Goal: Task Accomplishment & Management: Manage account settings

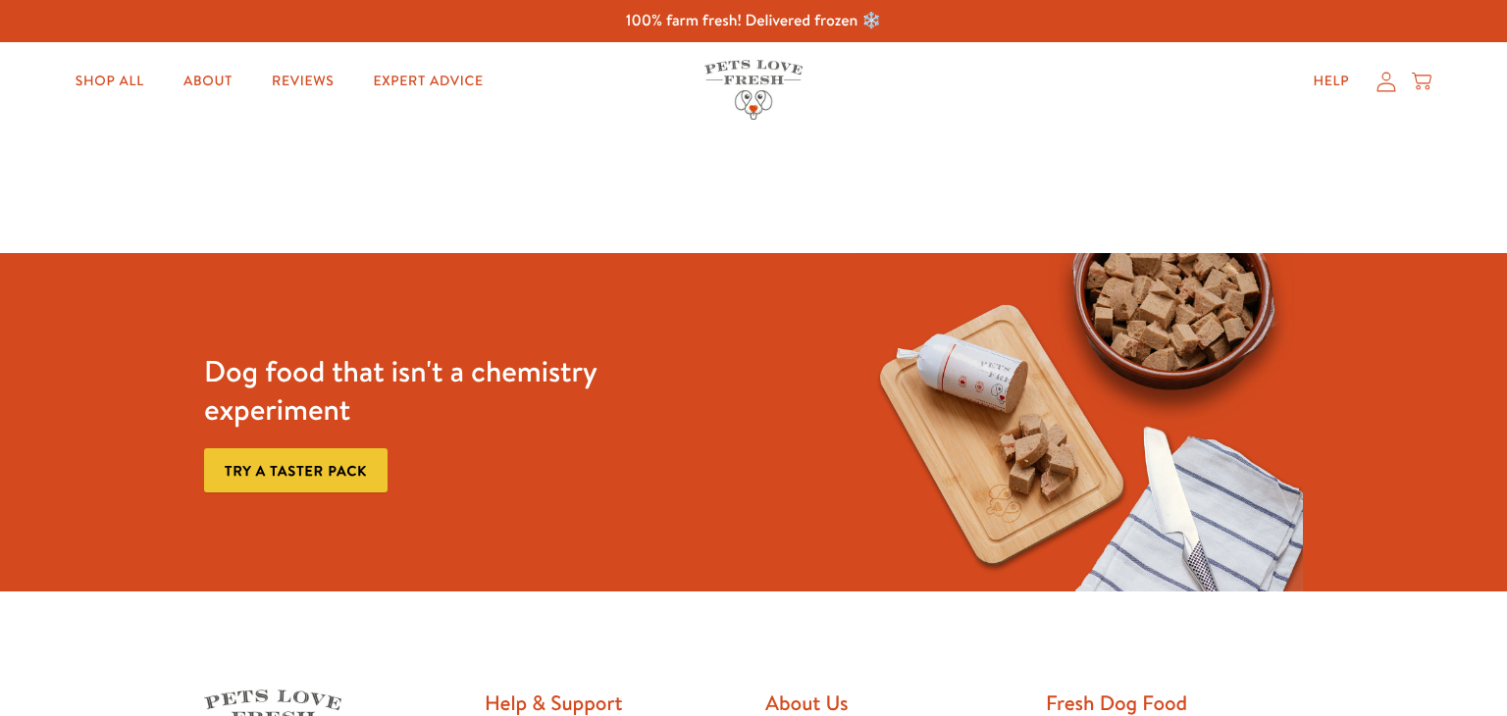
click at [1387, 77] on icon at bounding box center [1386, 82] width 20 height 21
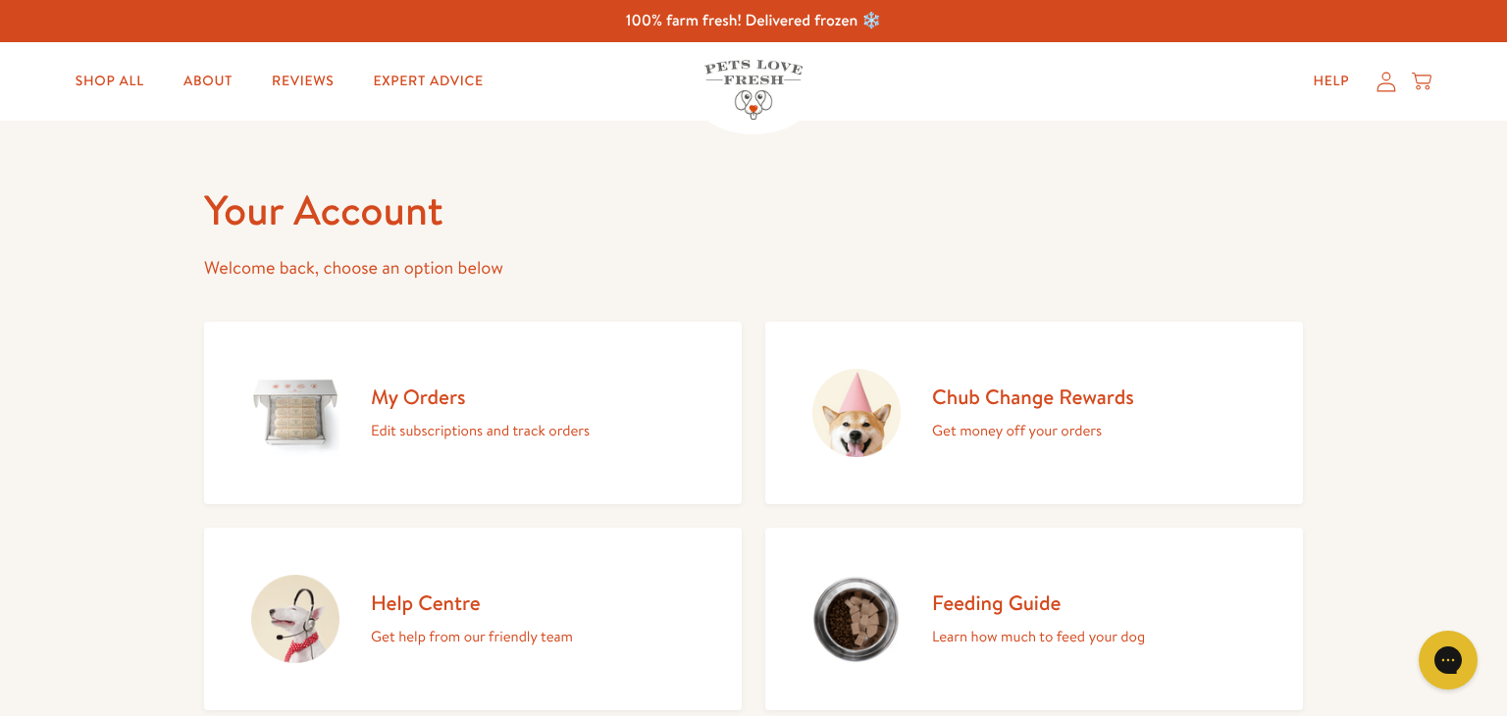
click at [434, 395] on h2 "My Orders" at bounding box center [480, 397] width 219 height 26
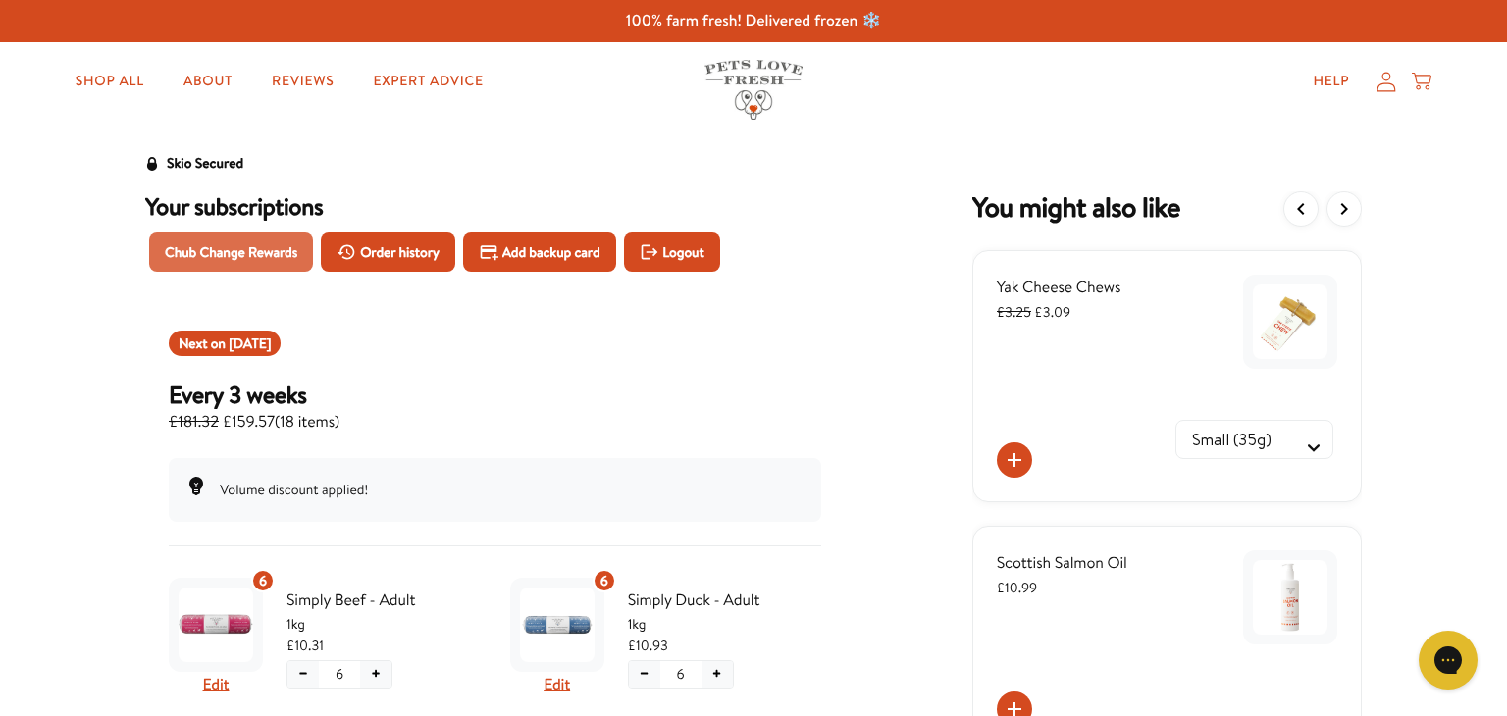
click at [251, 257] on span "Chub Change Rewards" at bounding box center [231, 252] width 132 height 22
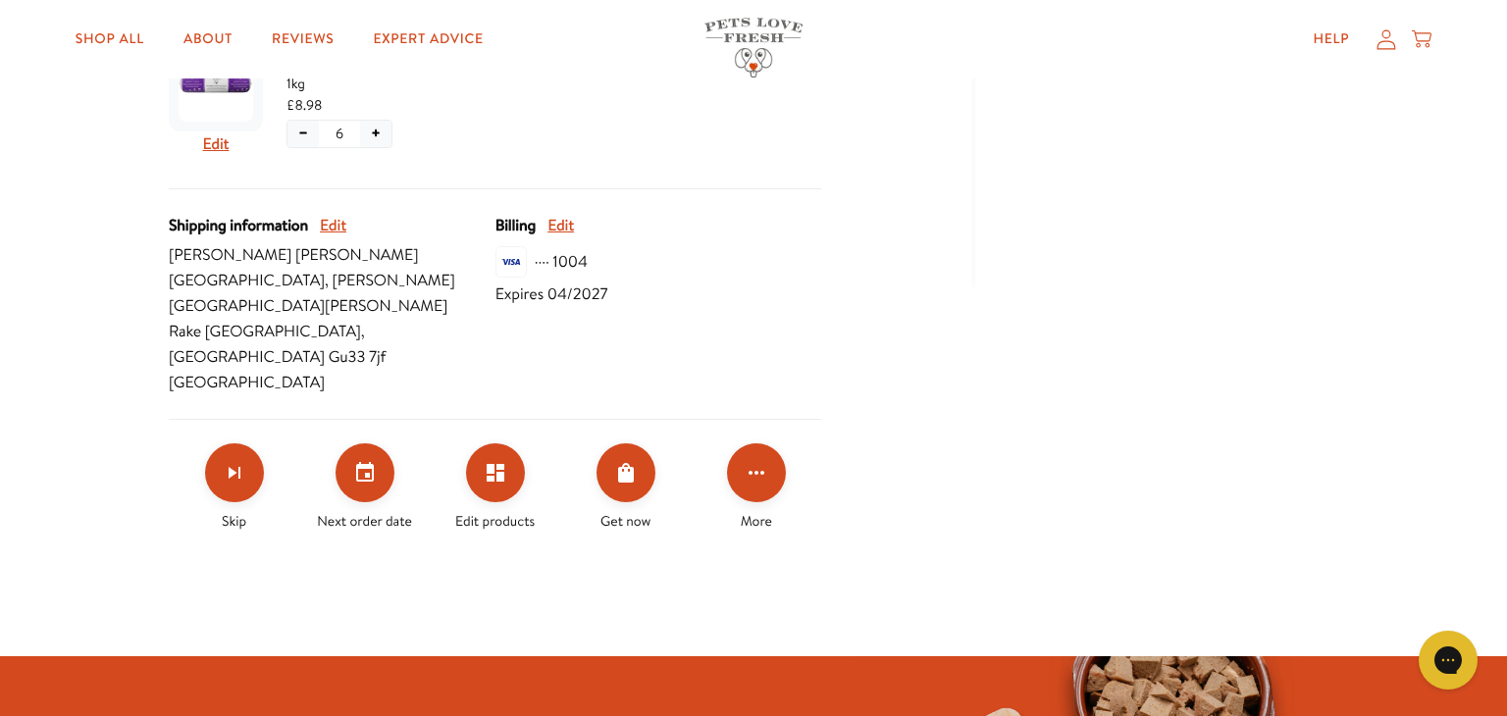
scroll to position [745, 0]
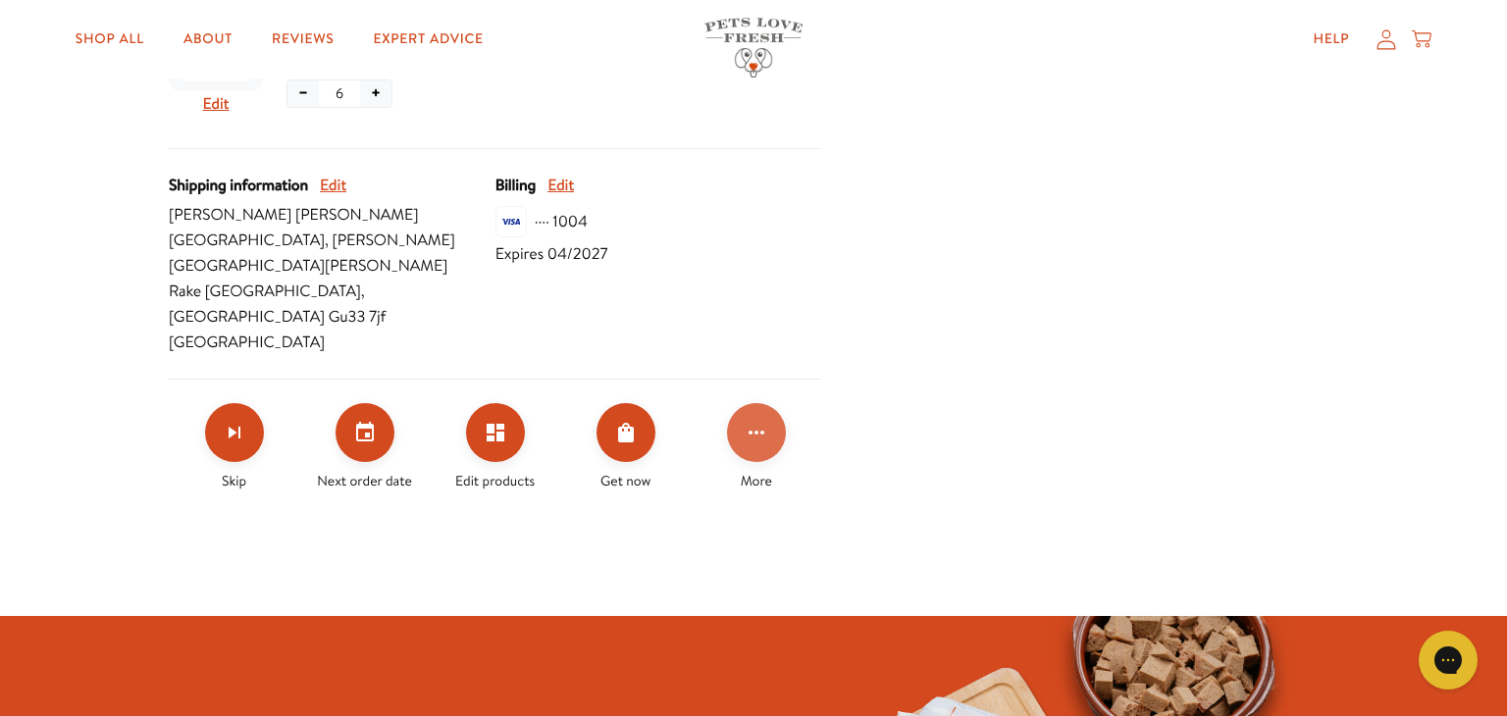
click at [760, 421] on icon "Click for more options" at bounding box center [756, 433] width 24 height 24
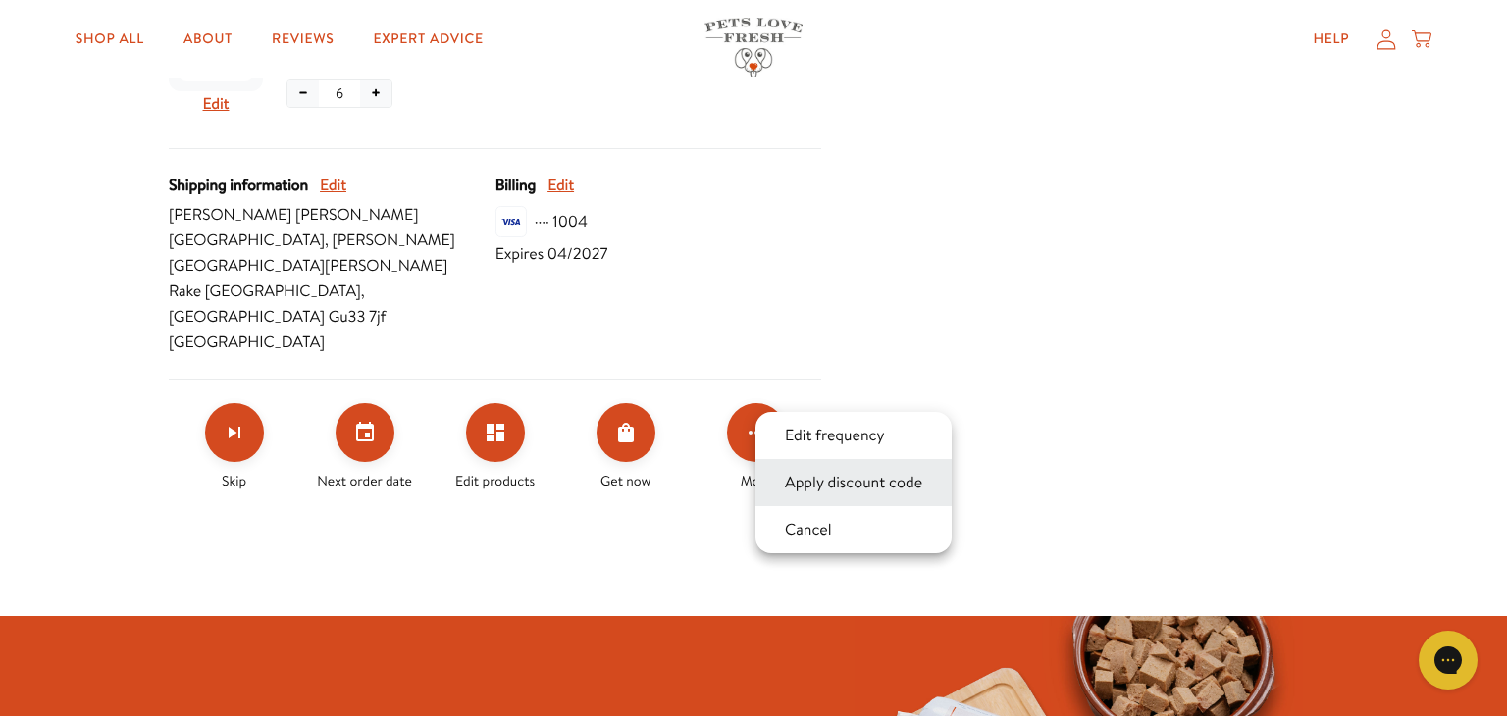
click at [818, 479] on button "Apply discount code" at bounding box center [853, 483] width 149 height 24
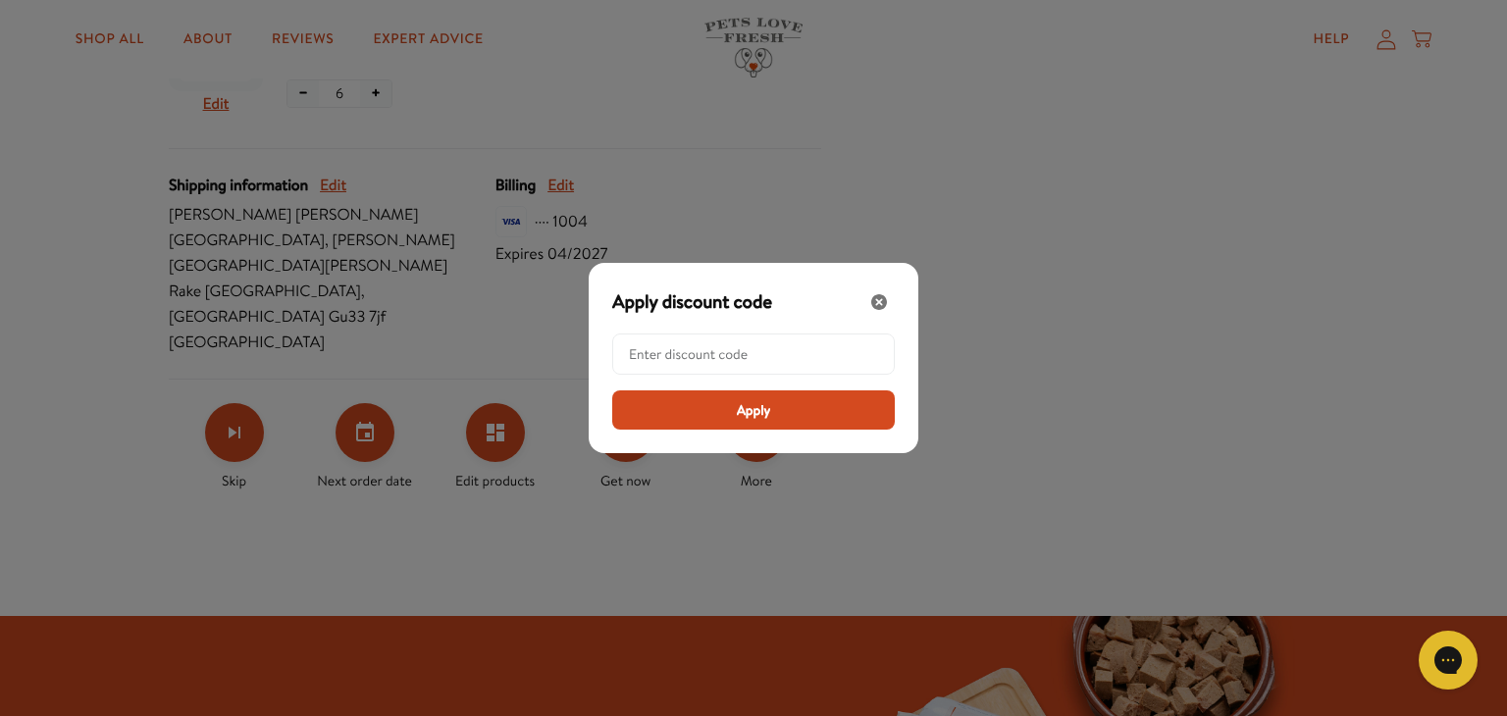
click at [702, 350] on input "Modal" at bounding box center [759, 353] width 261 height 39
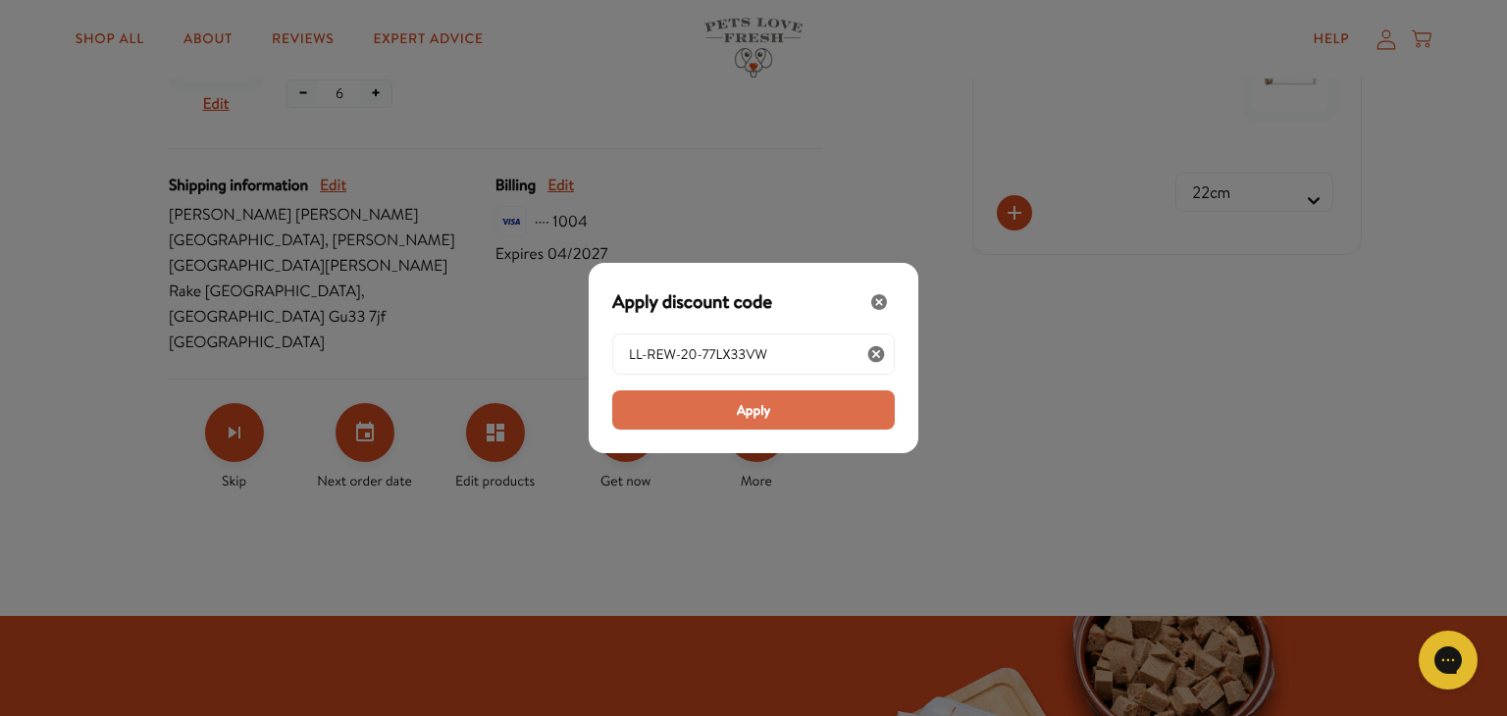
type input "LL-REW-20-77LX33VW"
click at [757, 414] on span "Apply" at bounding box center [754, 410] width 34 height 22
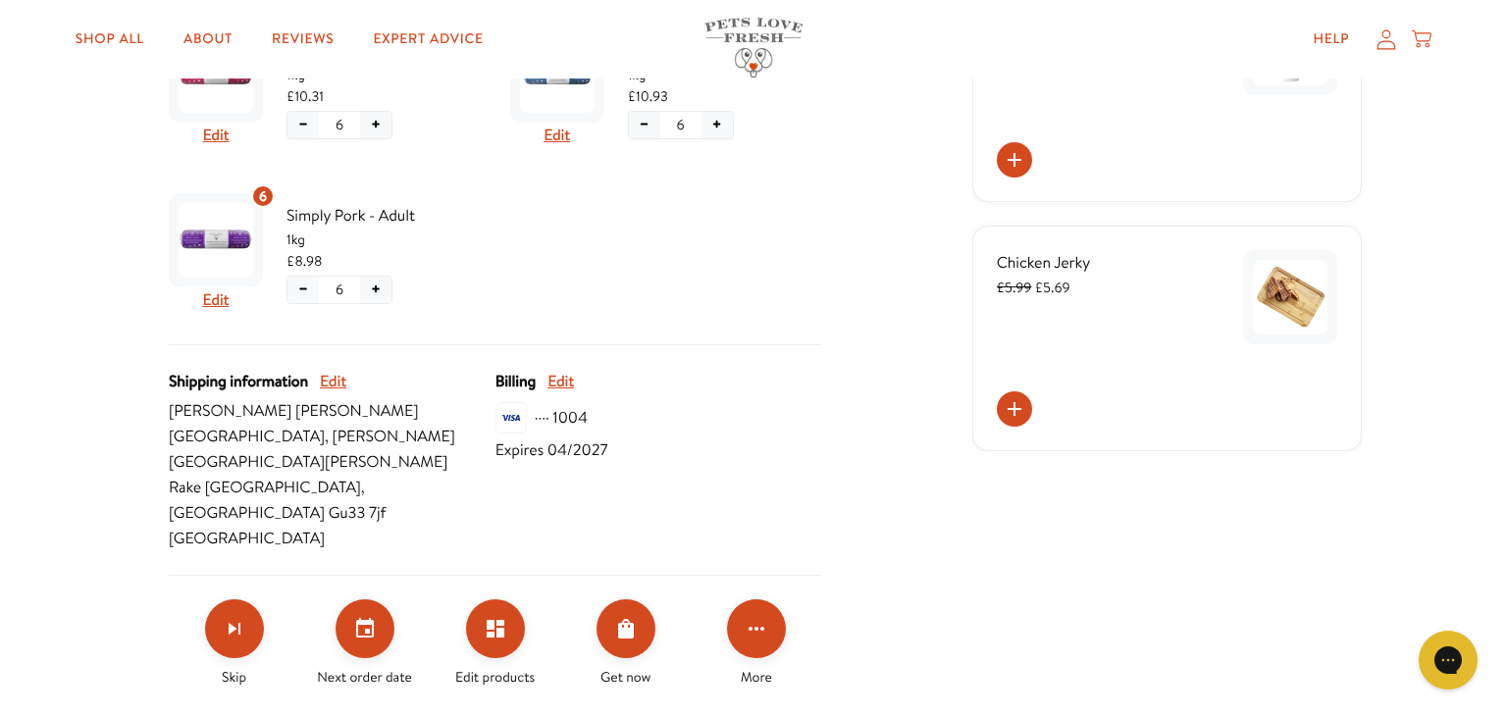
scroll to position [667, 0]
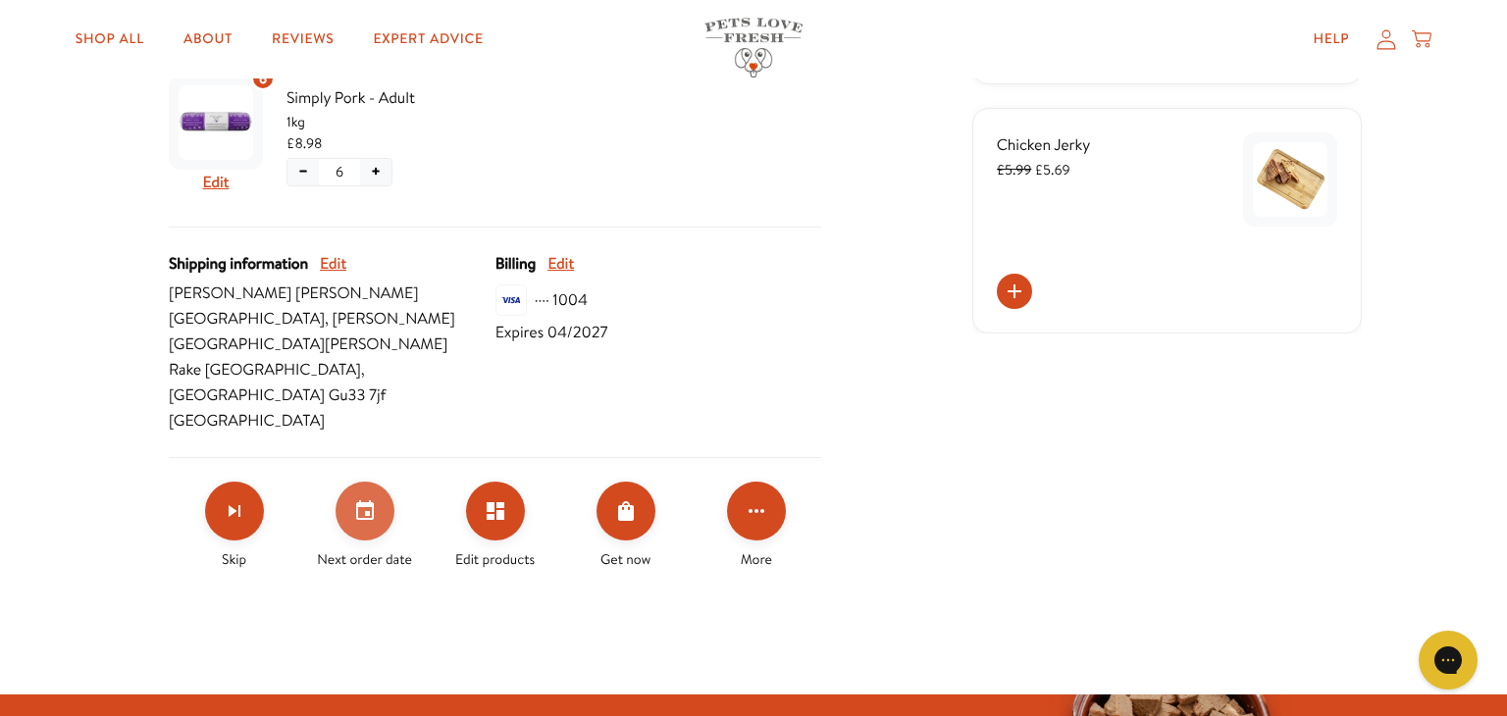
click at [363, 500] on icon "Set your next order date" at bounding box center [365, 510] width 18 height 20
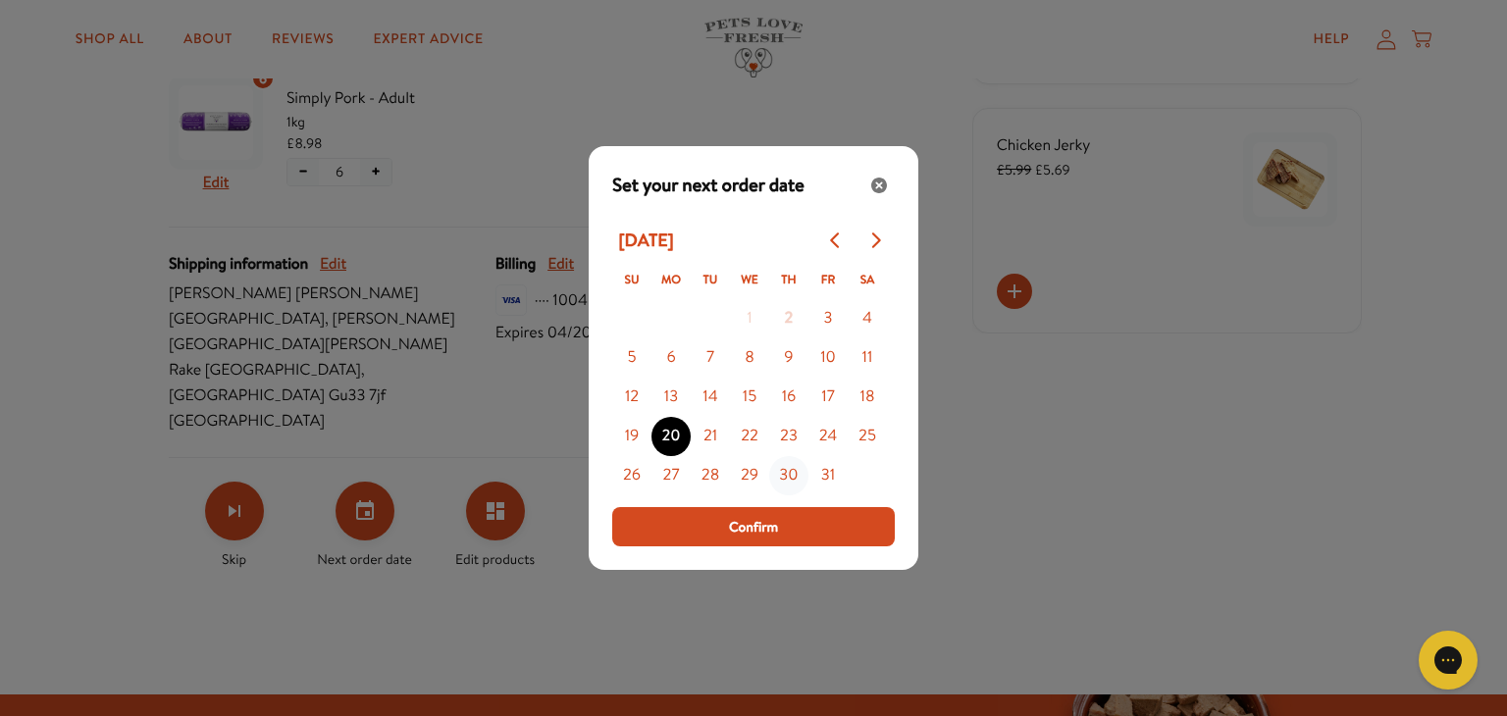
click at [792, 475] on button "30" at bounding box center [788, 475] width 39 height 39
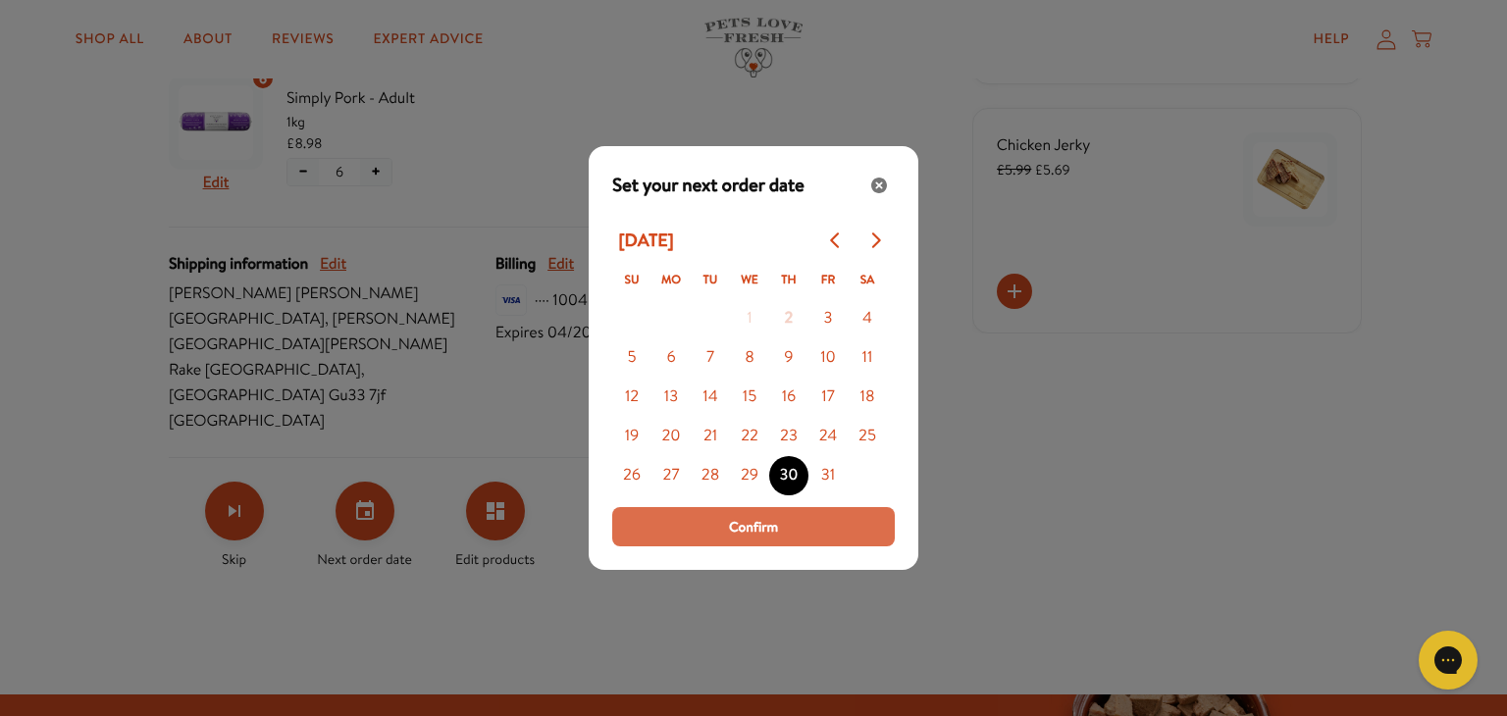
click at [801, 533] on button "Confirm" at bounding box center [753, 526] width 282 height 39
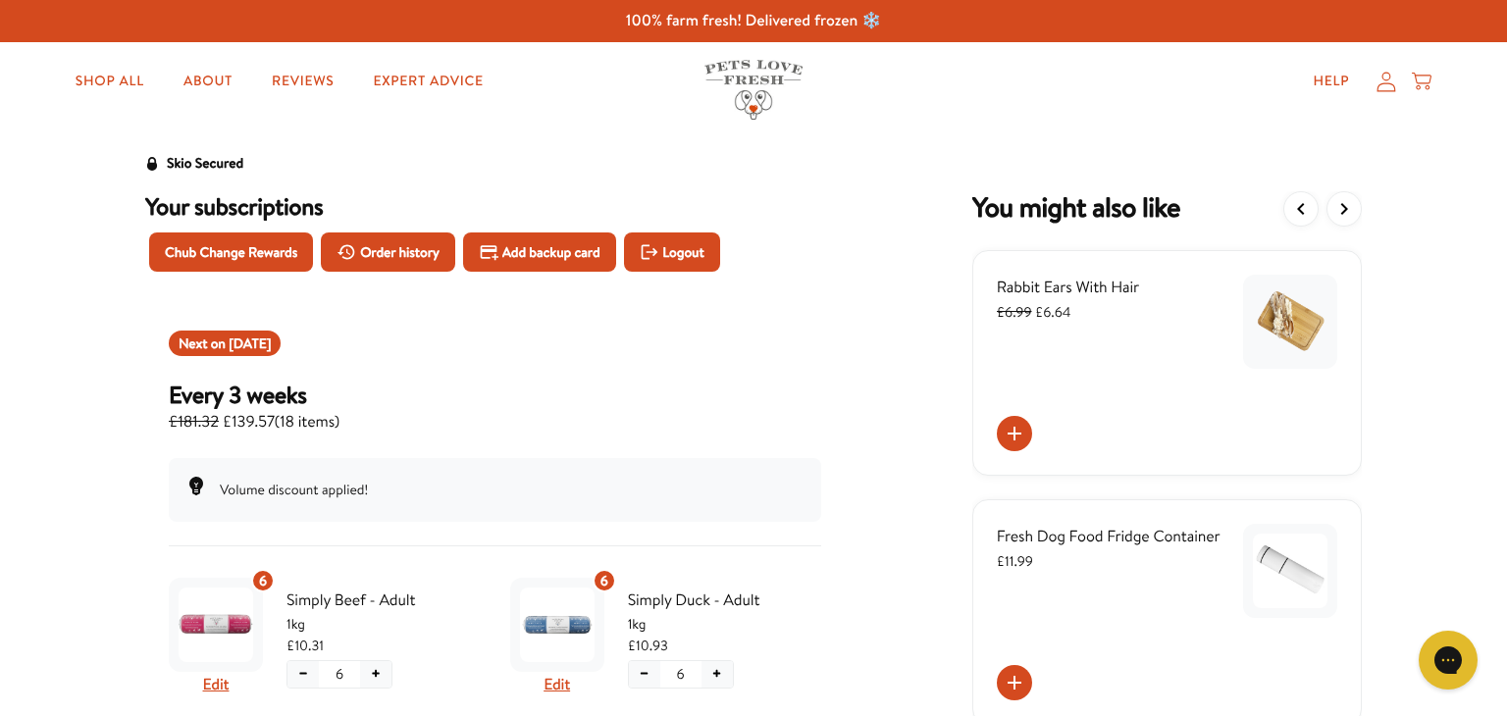
scroll to position [0, 0]
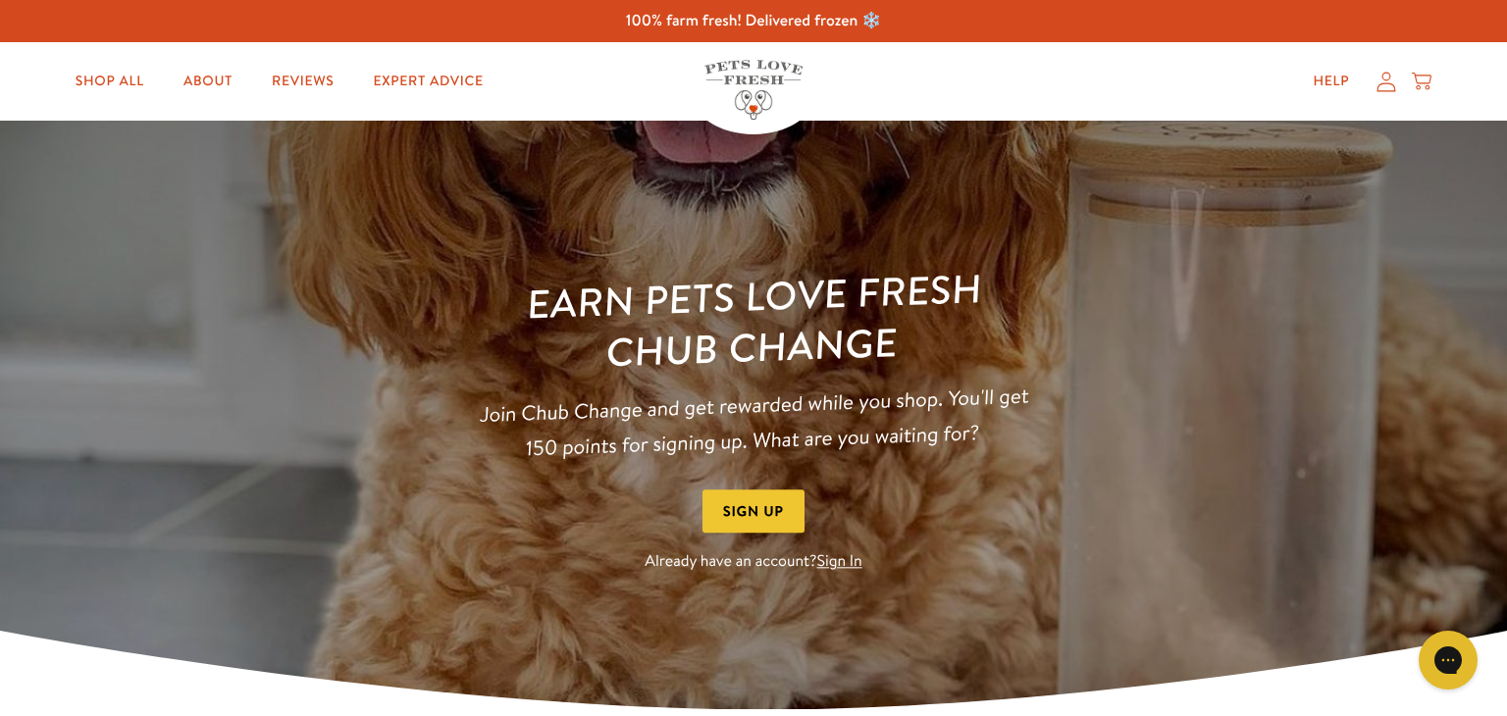
click at [837, 559] on link "Sign In" at bounding box center [839, 562] width 45 height 22
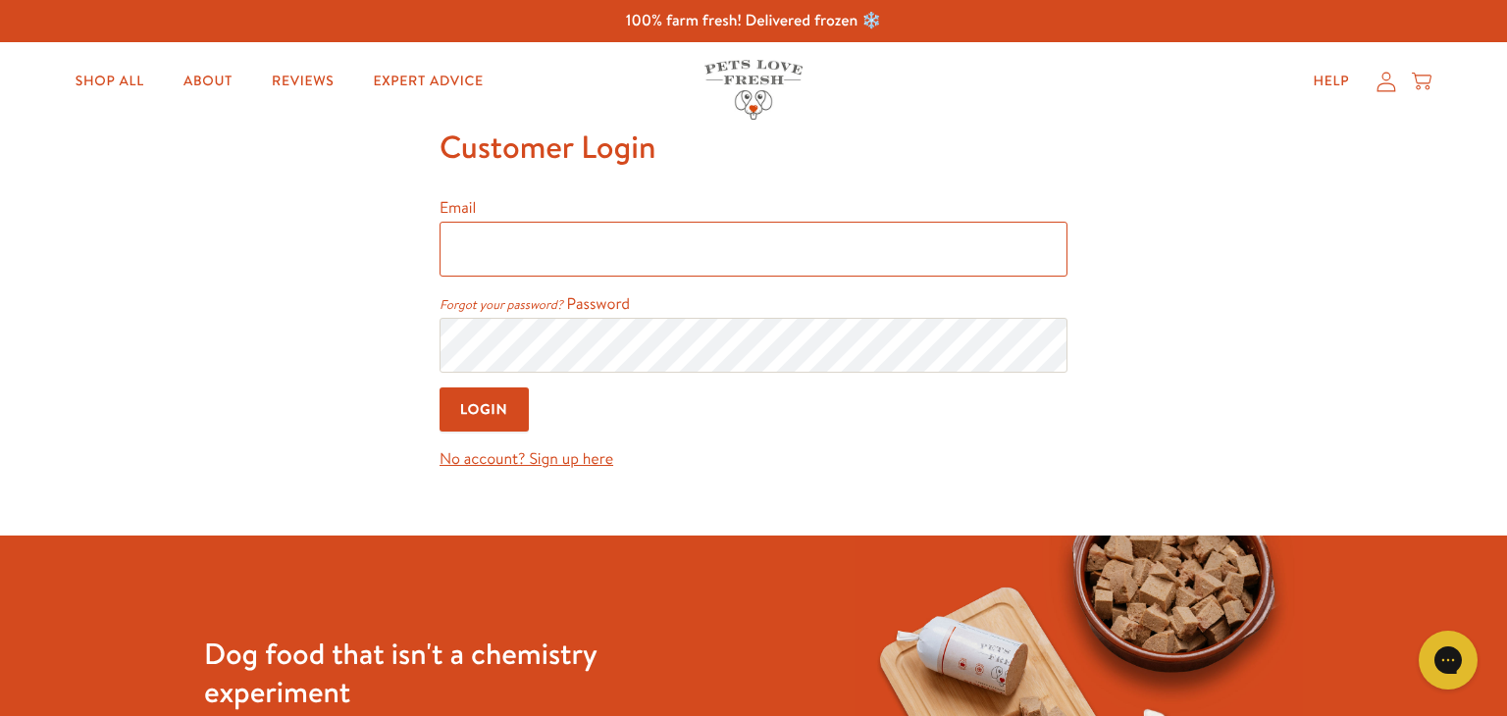
type input "[EMAIL_ADDRESS][DOMAIN_NAME]"
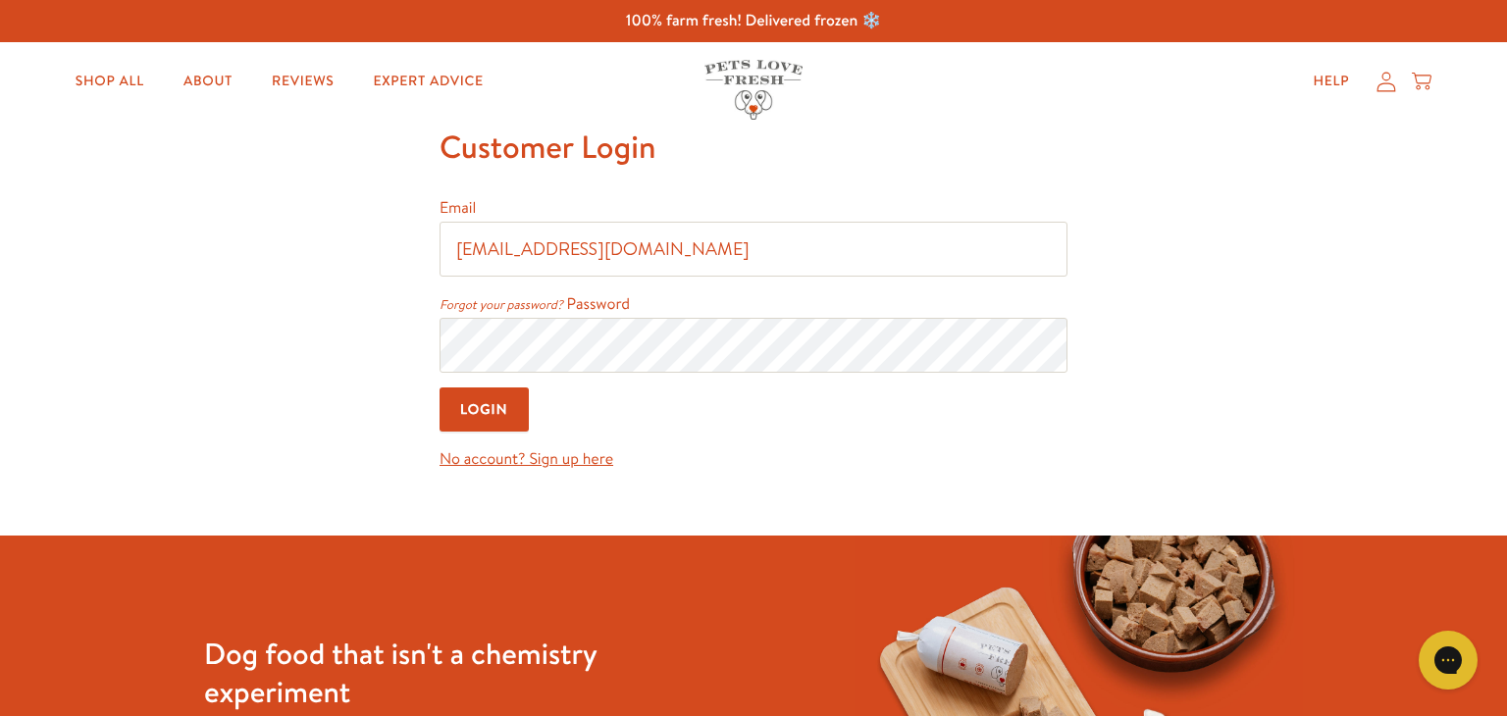
click at [471, 396] on input "Login" at bounding box center [483, 409] width 89 height 44
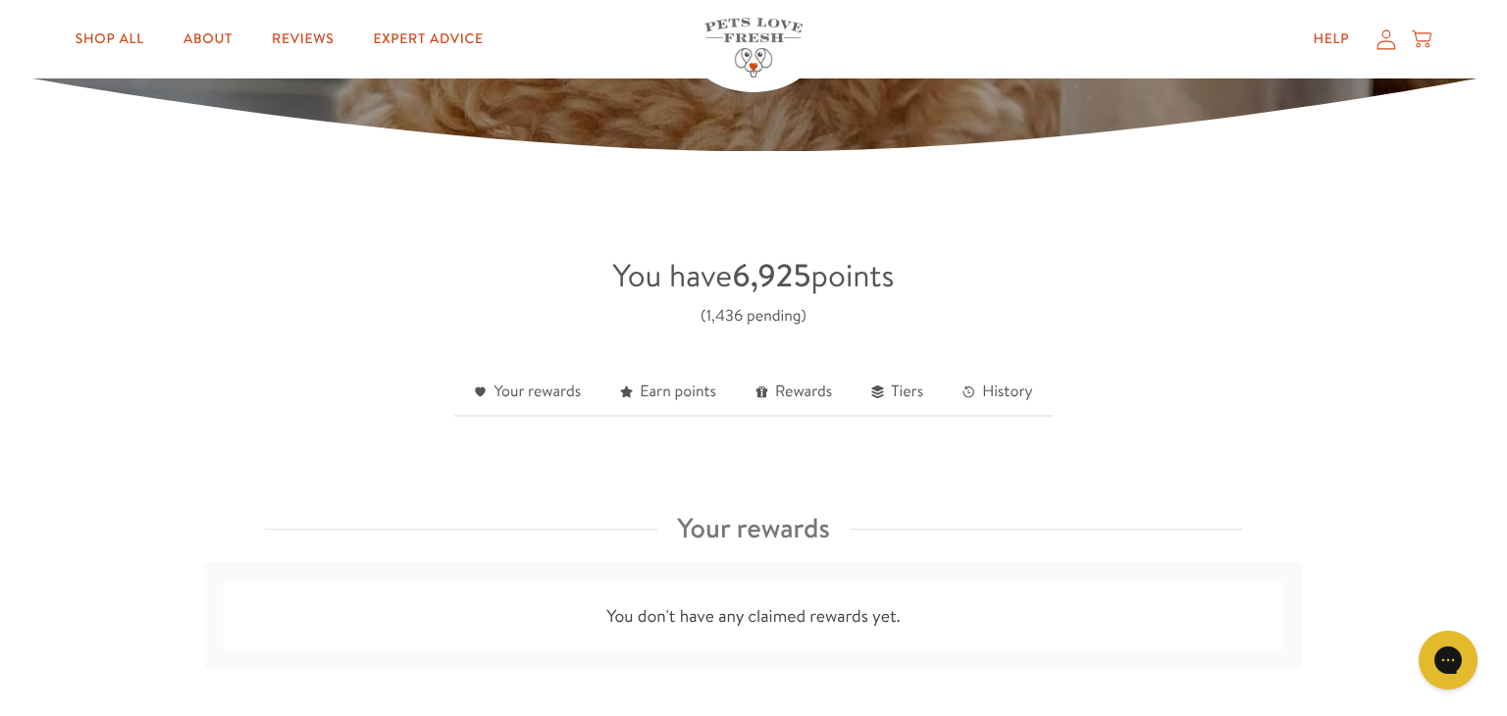
scroll to position [353, 0]
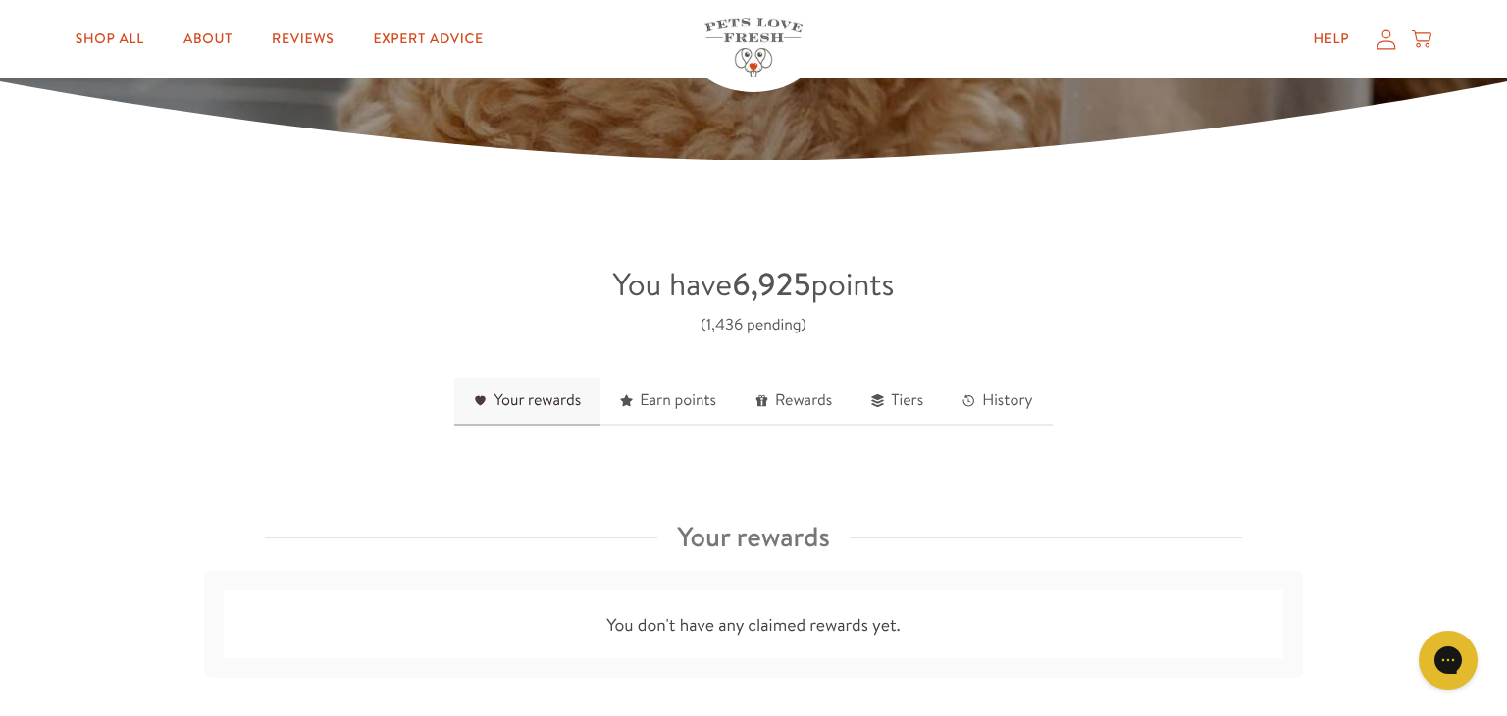
click at [520, 401] on link "Your rewards" at bounding box center [527, 402] width 146 height 48
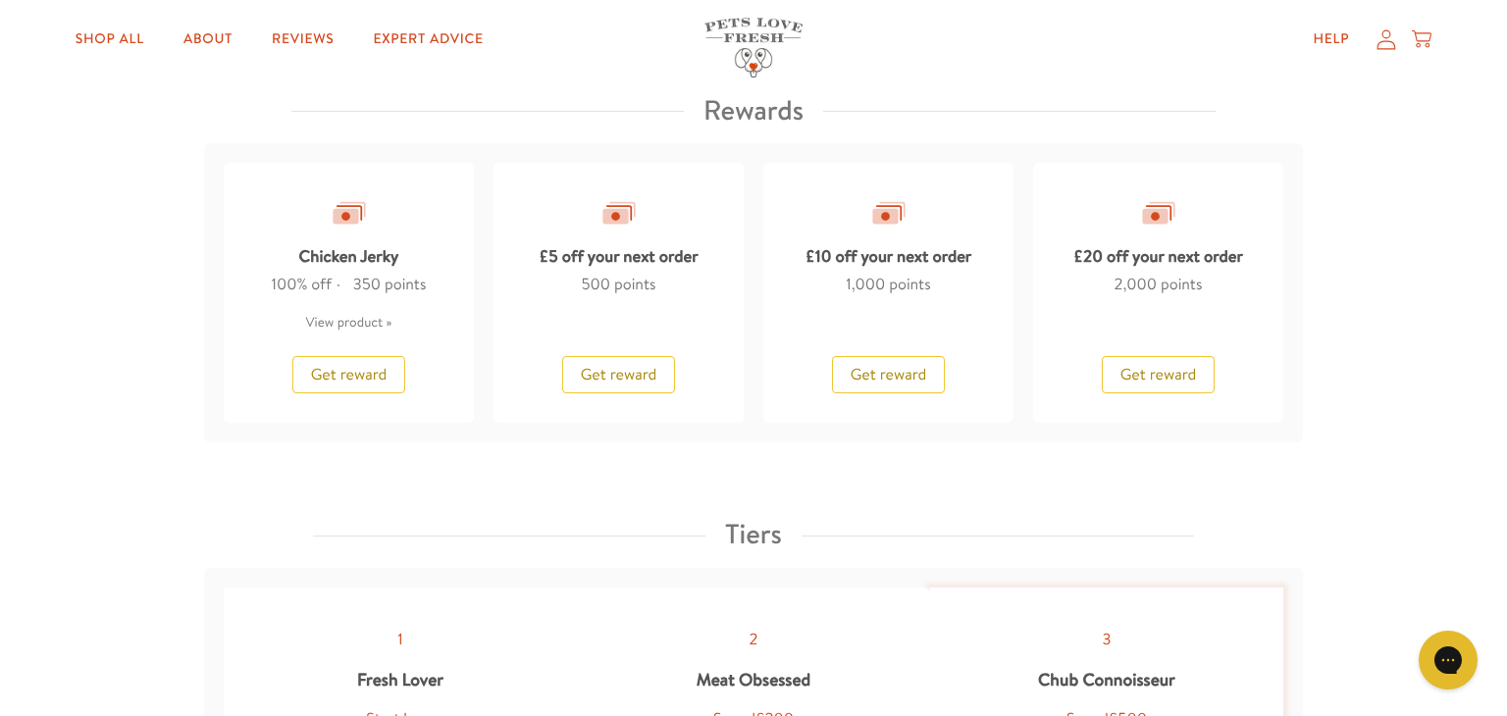
scroll to position [1671, 0]
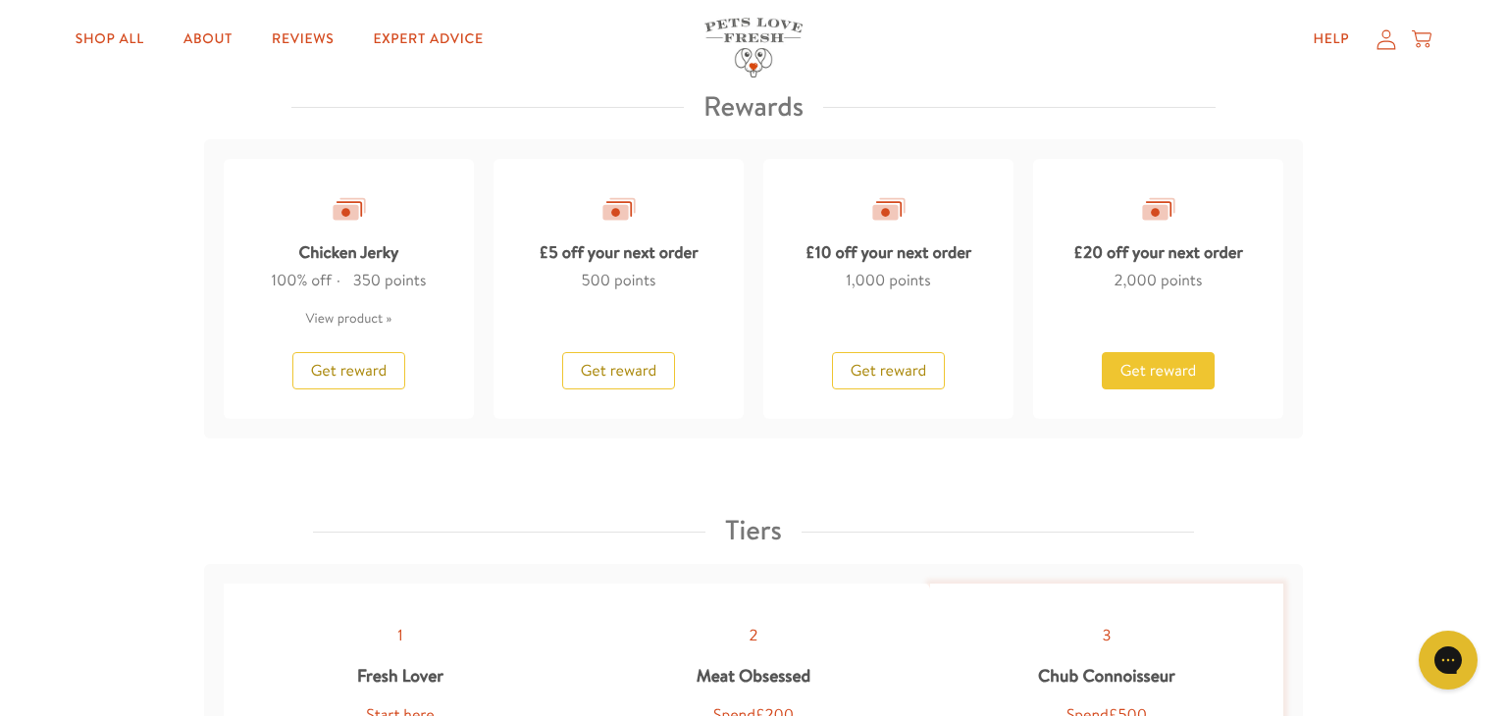
click at [1191, 364] on span "Get reward" at bounding box center [1158, 371] width 77 height 22
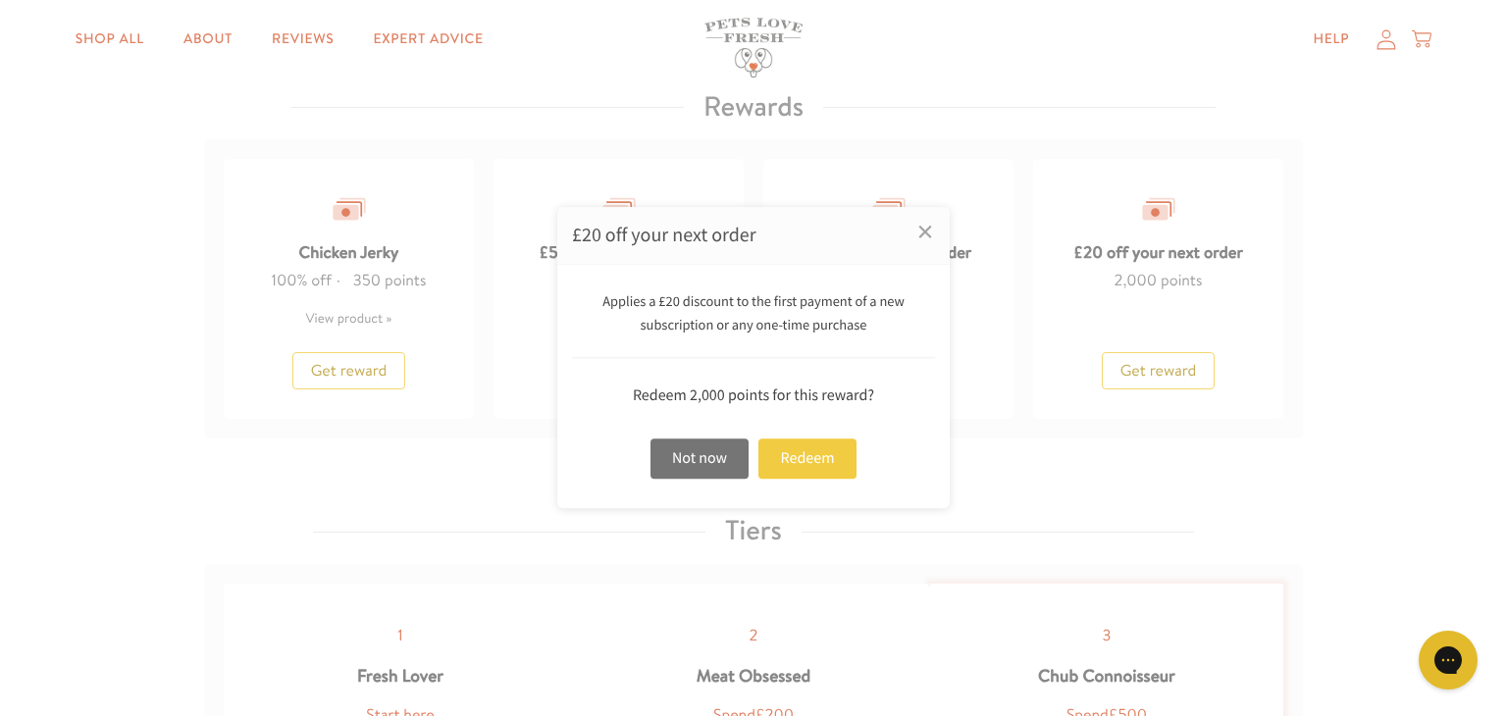
click at [821, 462] on div "Redeem" at bounding box center [807, 458] width 98 height 40
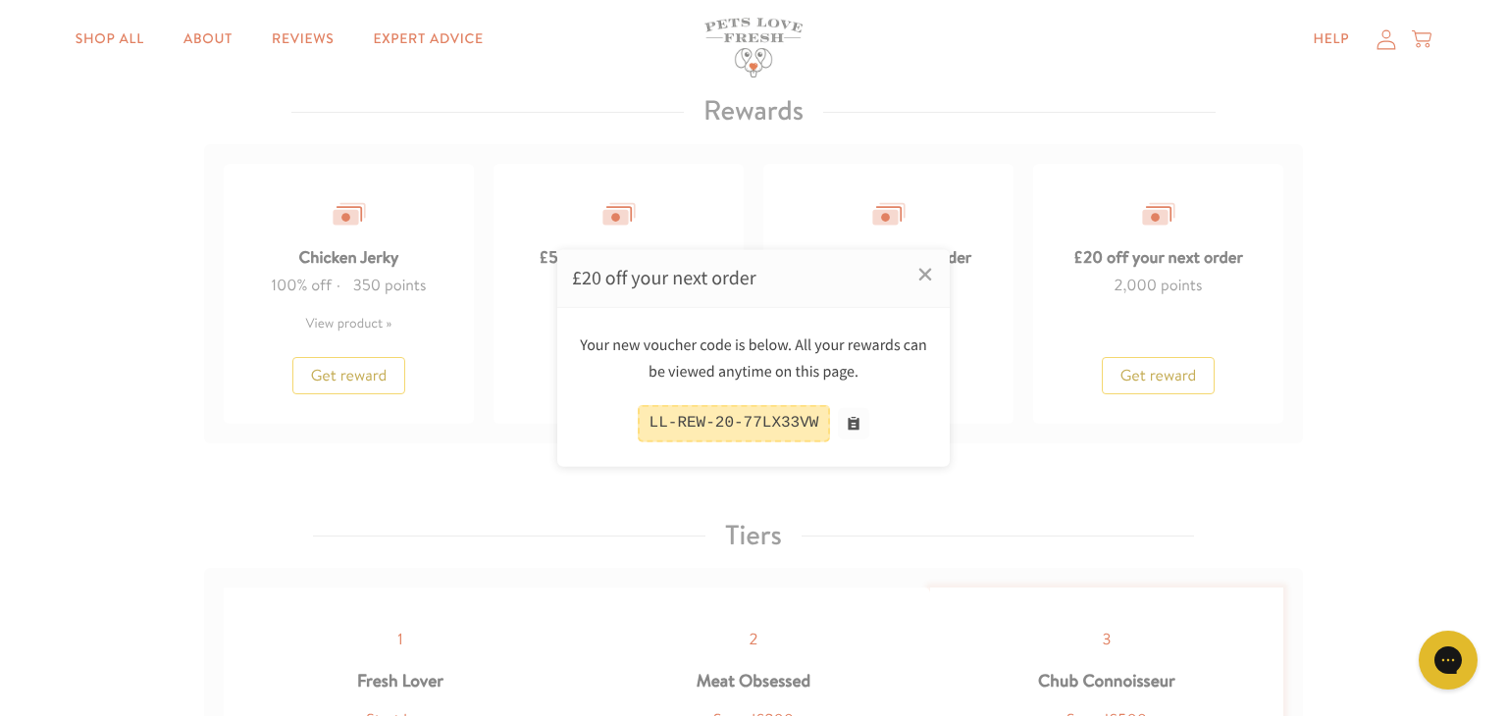
scroll to position [1675, 0]
click at [776, 424] on div "LL-REW-20-77LX33VW" at bounding box center [734, 423] width 193 height 36
click at [858, 427] on button at bounding box center [853, 423] width 31 height 31
